Goal: Task Accomplishment & Management: Manage account settings

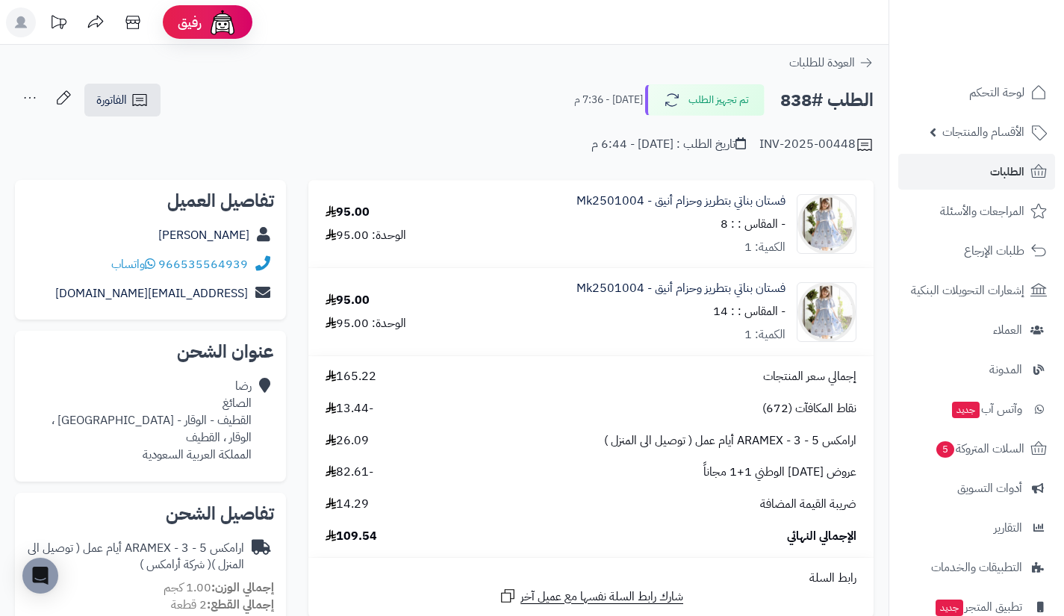
scroll to position [301, 0]
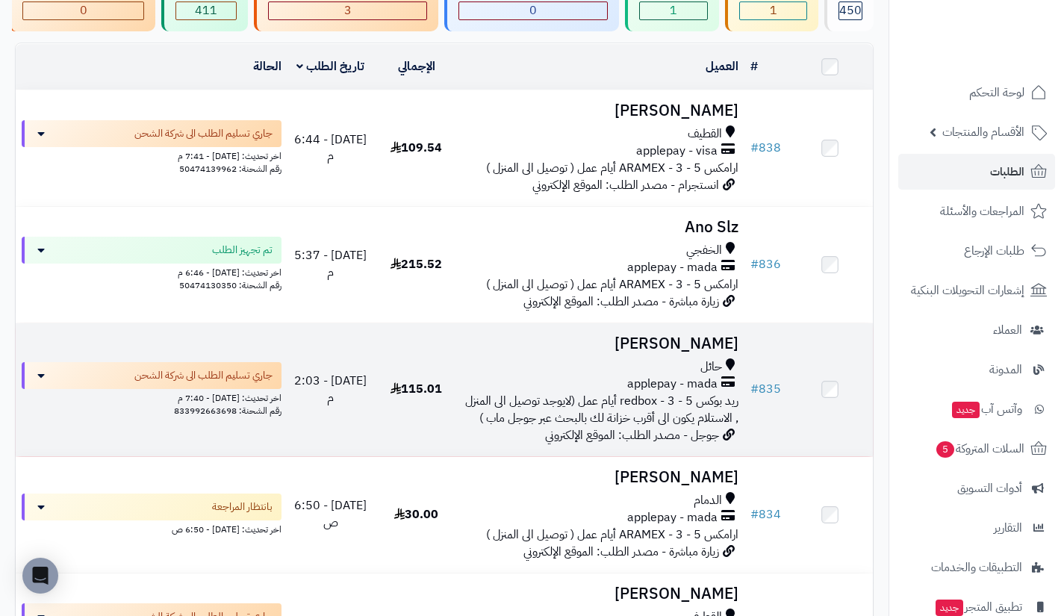
scroll to position [141, 0]
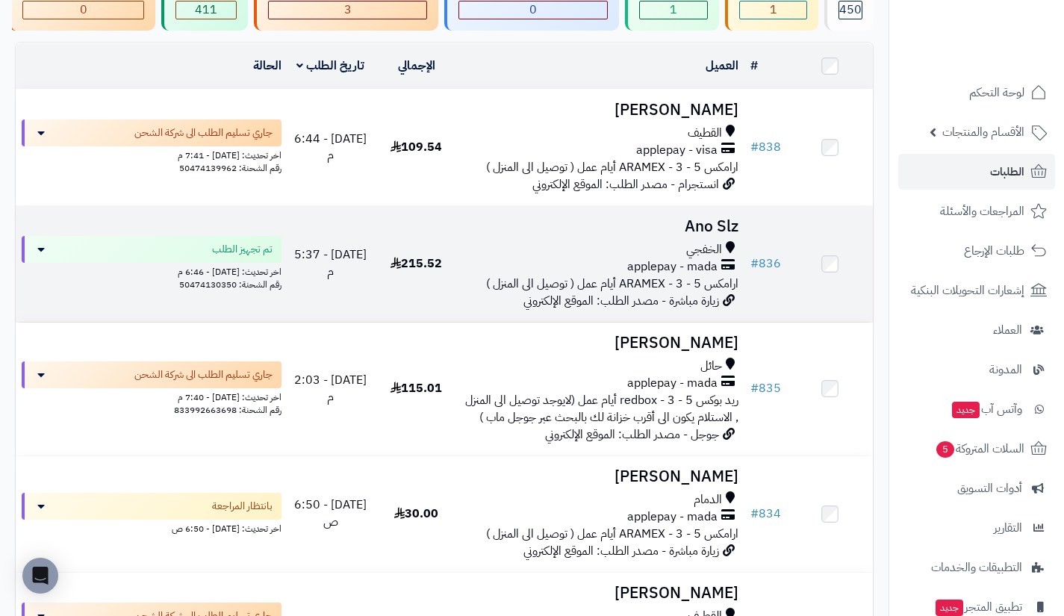
click at [681, 272] on span "applepay - mada" at bounding box center [672, 266] width 90 height 17
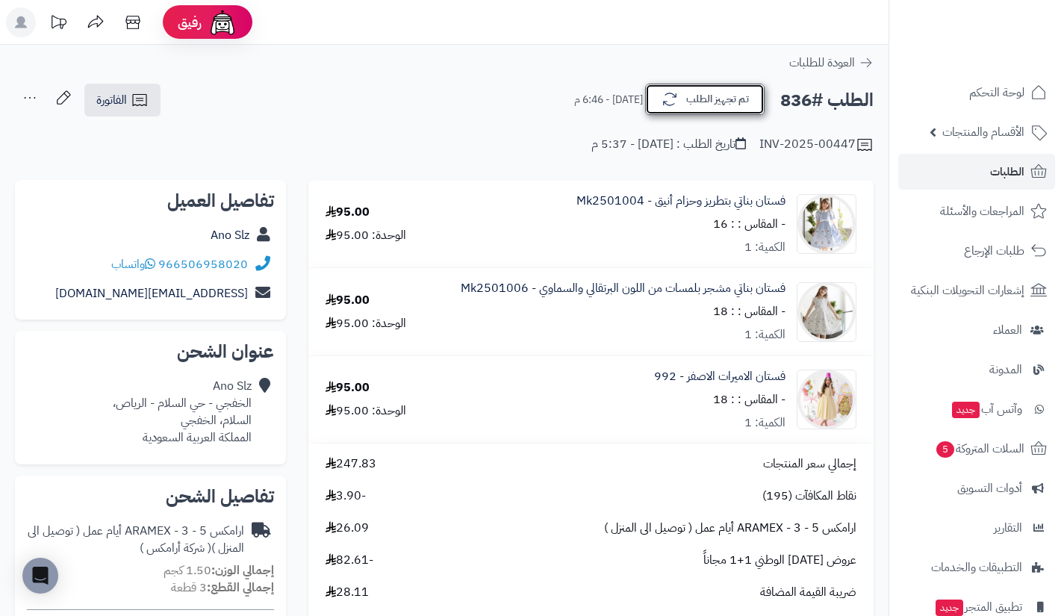
click at [690, 111] on button "تم تجهيز الطلب" at bounding box center [704, 99] width 119 height 31
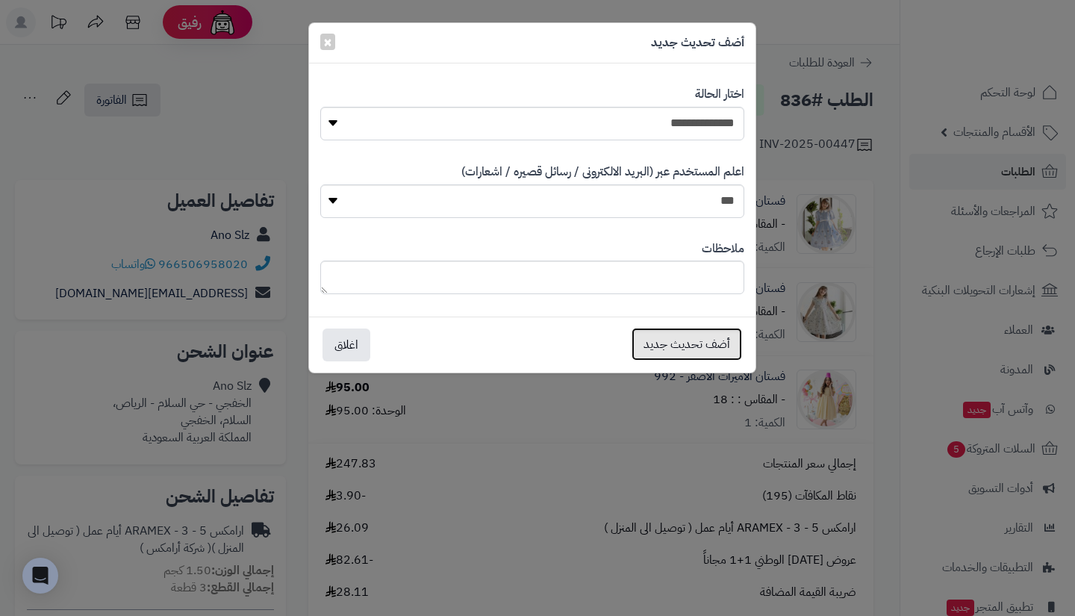
click at [696, 343] on button "أضف تحديث جديد" at bounding box center [686, 344] width 110 height 33
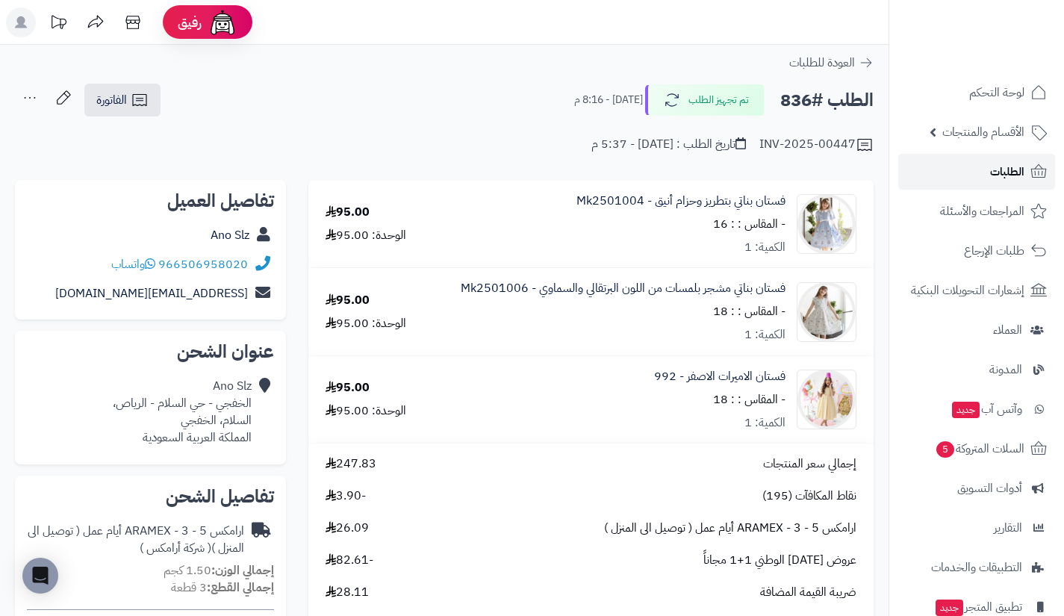
click at [969, 187] on link "الطلبات" at bounding box center [976, 172] width 157 height 36
